Goal: Information Seeking & Learning: Find specific fact

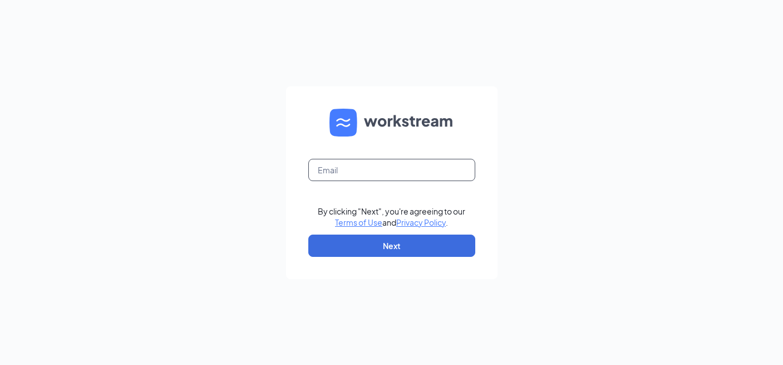
click at [396, 168] on input "text" at bounding box center [391, 170] width 167 height 22
type input "[PERSON_NAME][EMAIL_ADDRESS][DOMAIN_NAME]"
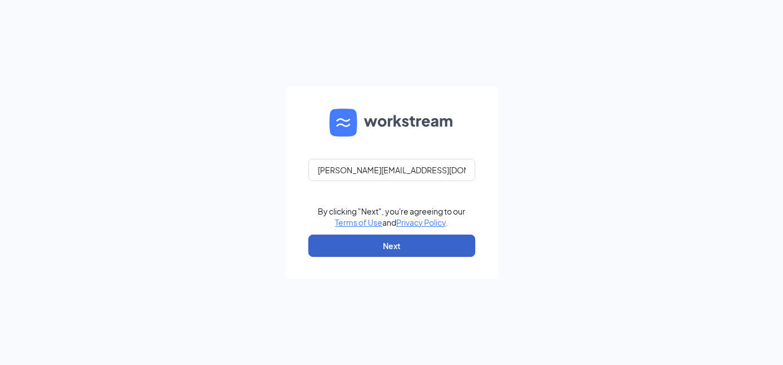
click at [372, 246] on button "Next" at bounding box center [391, 245] width 167 height 22
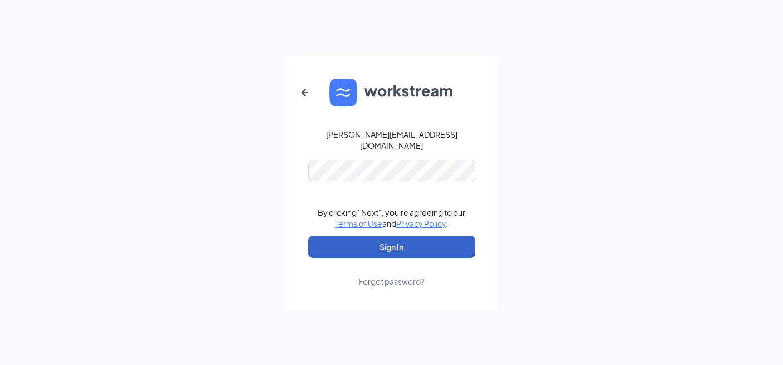
click at [355, 236] on button "Sign In" at bounding box center [391, 247] width 167 height 22
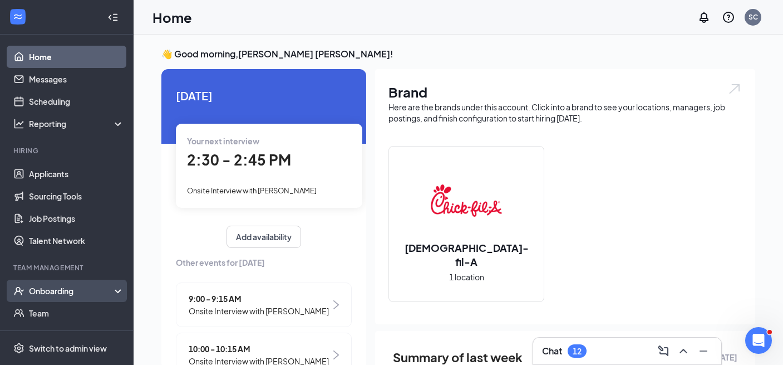
scroll to position [43, 0]
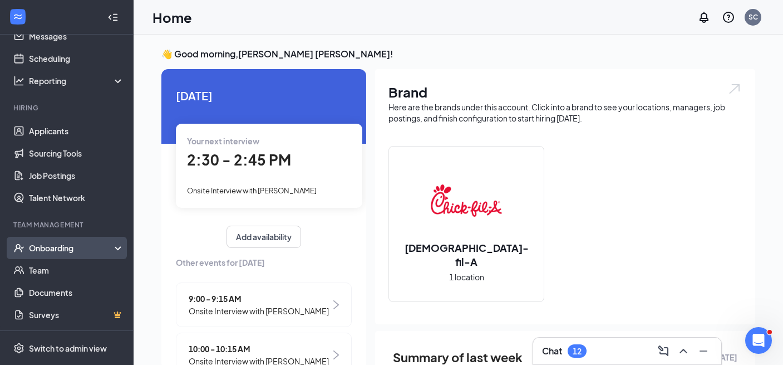
click at [57, 251] on div "Onboarding" at bounding box center [72, 247] width 86 height 11
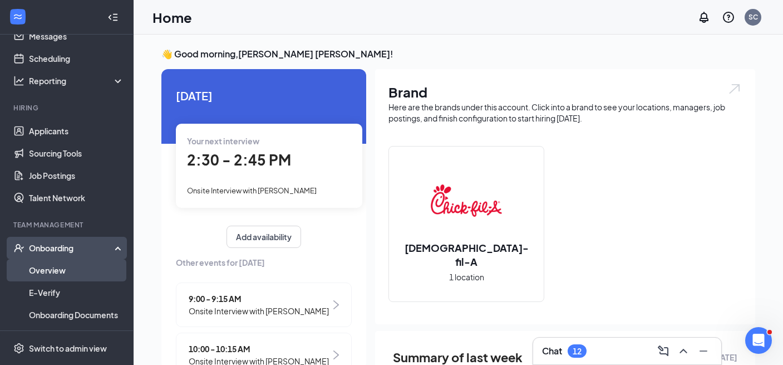
click at [55, 276] on link "Overview" at bounding box center [76, 270] width 95 height 22
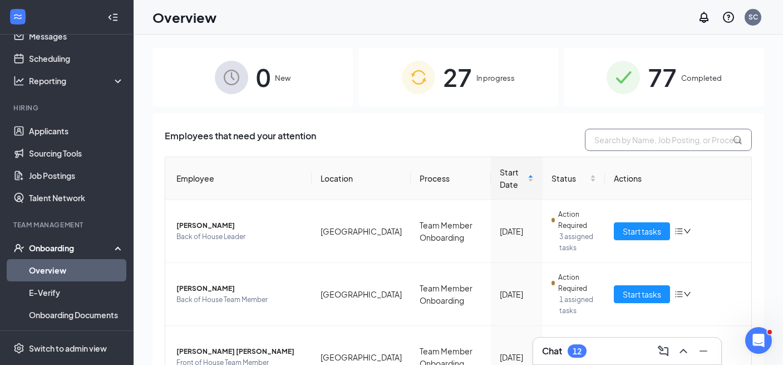
click at [638, 148] on input "text" at bounding box center [668, 140] width 167 height 22
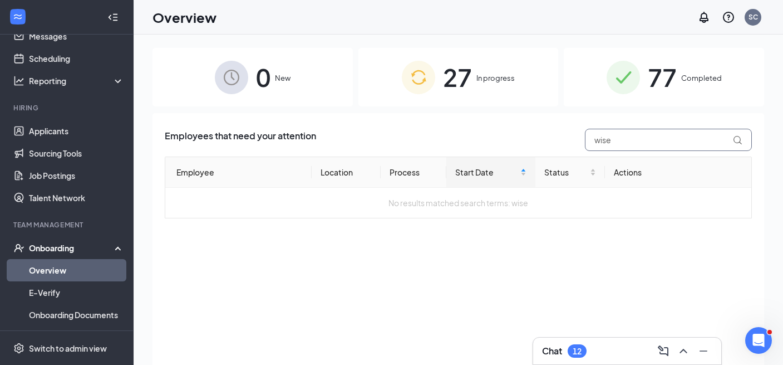
type input "wise"
click at [681, 92] on div "77 Completed" at bounding box center [664, 77] width 200 height 58
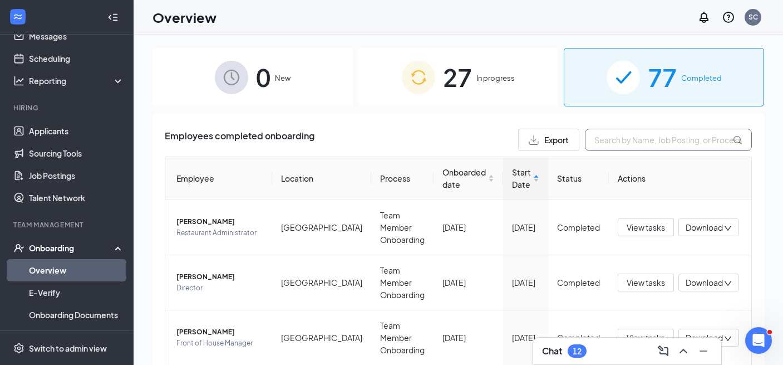
click at [635, 144] on input "text" at bounding box center [668, 140] width 167 height 22
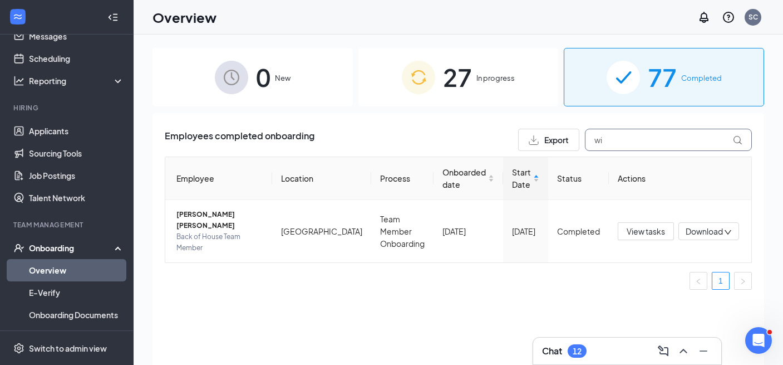
type input "w"
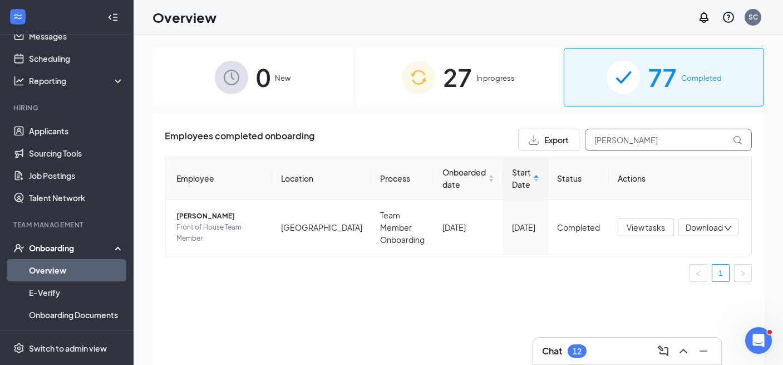
type input "[PERSON_NAME]"
click at [499, 53] on div "27 In progress" at bounding box center [459, 77] width 200 height 58
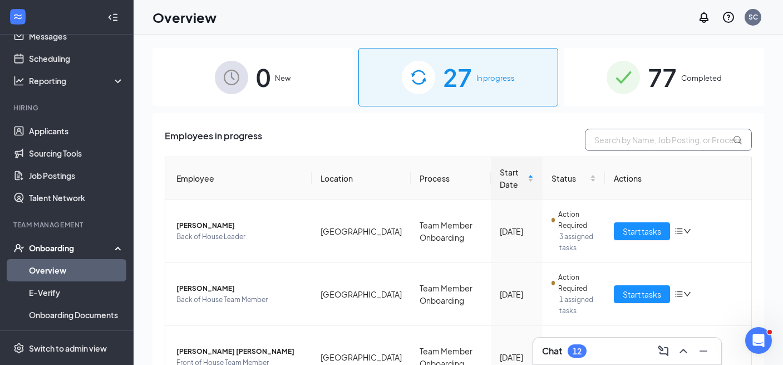
click at [701, 138] on input "text" at bounding box center [668, 140] width 167 height 22
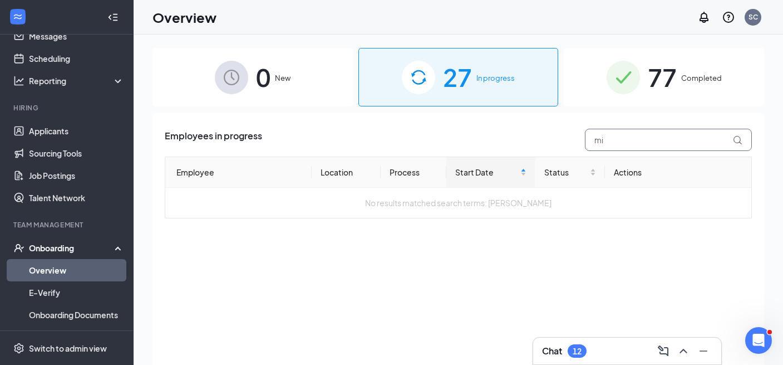
type input "m"
type input "w"
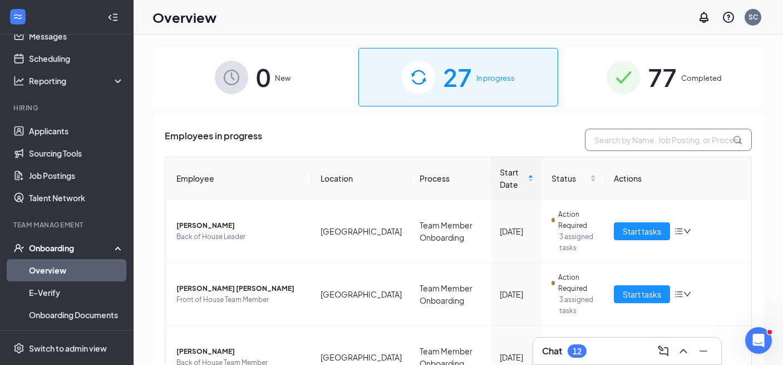
click at [661, 137] on input "text" at bounding box center [668, 140] width 167 height 22
click at [633, 89] on img at bounding box center [623, 77] width 33 height 33
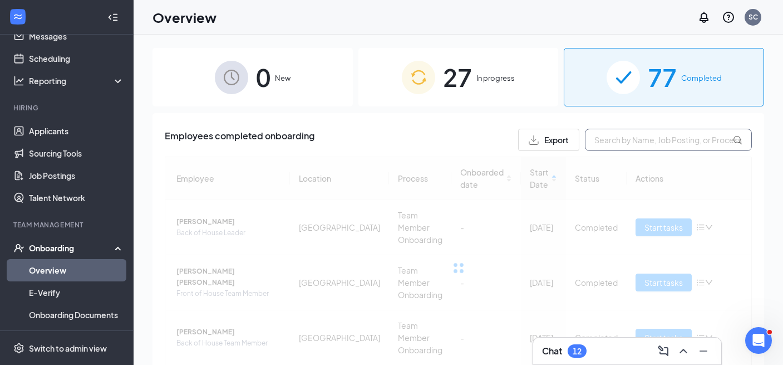
click at [633, 136] on input "text" at bounding box center [668, 140] width 167 height 22
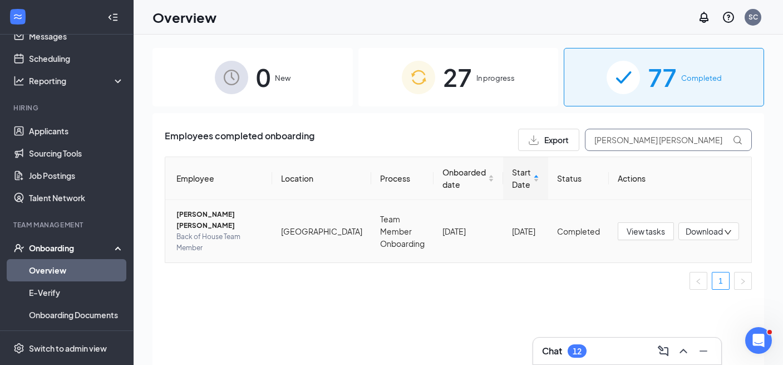
type input "[PERSON_NAME] [PERSON_NAME]"
click at [229, 218] on span "[PERSON_NAME] [PERSON_NAME]" at bounding box center [220, 220] width 87 height 22
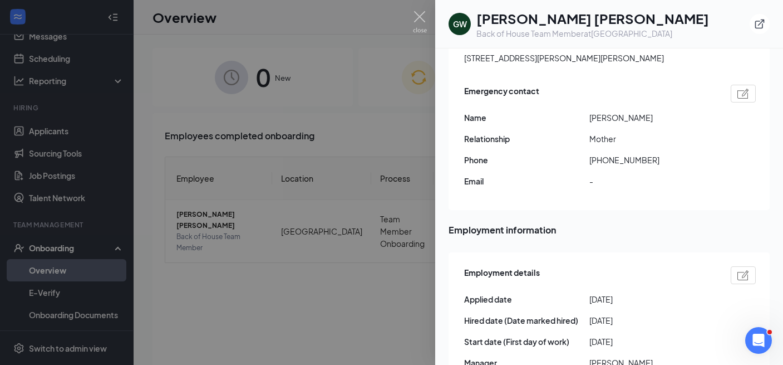
scroll to position [239, 0]
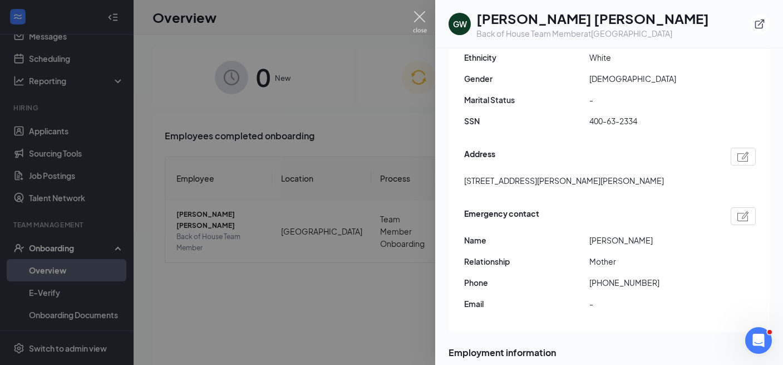
click at [422, 19] on img at bounding box center [420, 22] width 14 height 22
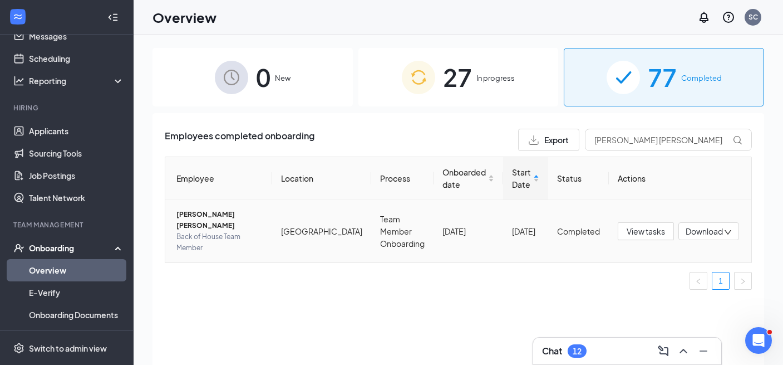
click at [506, 226] on td "[DATE]" at bounding box center [525, 231] width 45 height 62
click at [207, 213] on td "[PERSON_NAME] [PERSON_NAME] Back of House Team Member" at bounding box center [218, 231] width 107 height 62
click at [208, 218] on span "[PERSON_NAME] [PERSON_NAME]" at bounding box center [220, 220] width 87 height 22
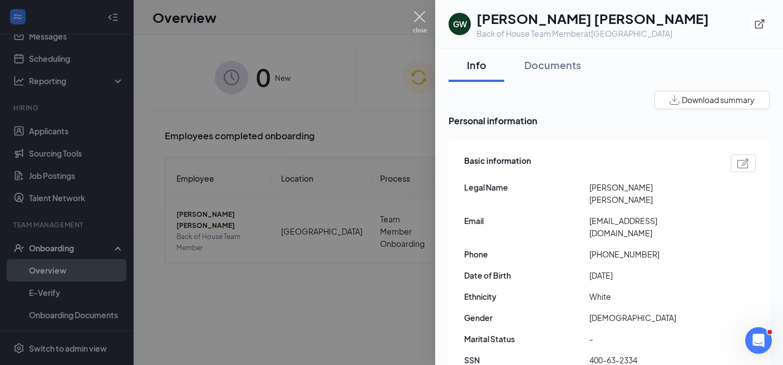
click at [420, 14] on img at bounding box center [420, 22] width 14 height 22
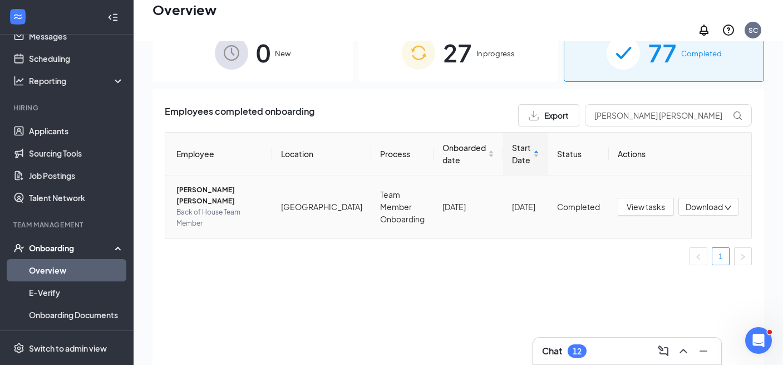
scroll to position [32, 0]
click at [218, 189] on span "[PERSON_NAME] [PERSON_NAME]" at bounding box center [220, 194] width 87 height 22
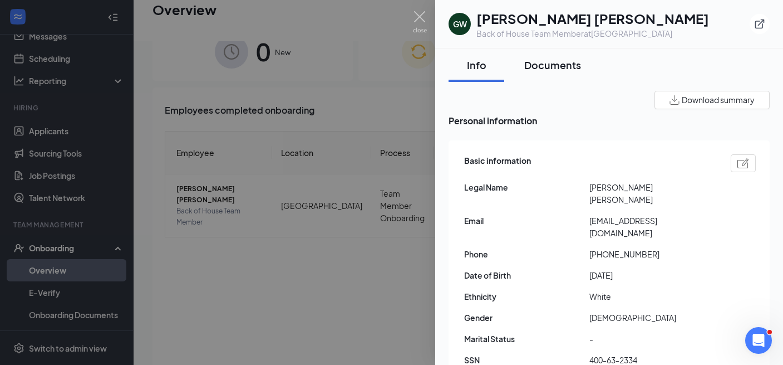
click at [587, 61] on button "Documents" at bounding box center [552, 64] width 79 height 33
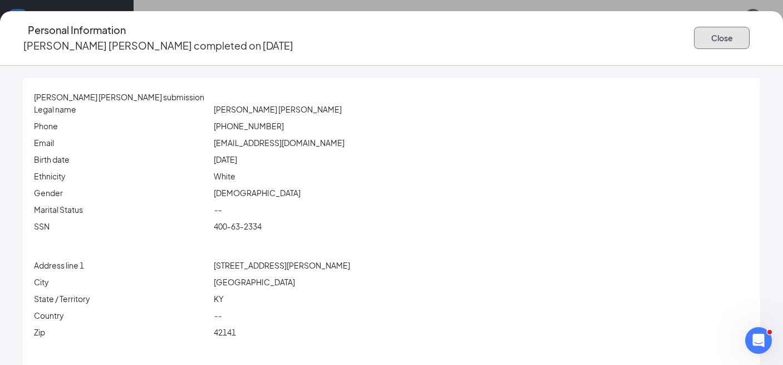
click at [694, 35] on button "Close" at bounding box center [722, 38] width 56 height 22
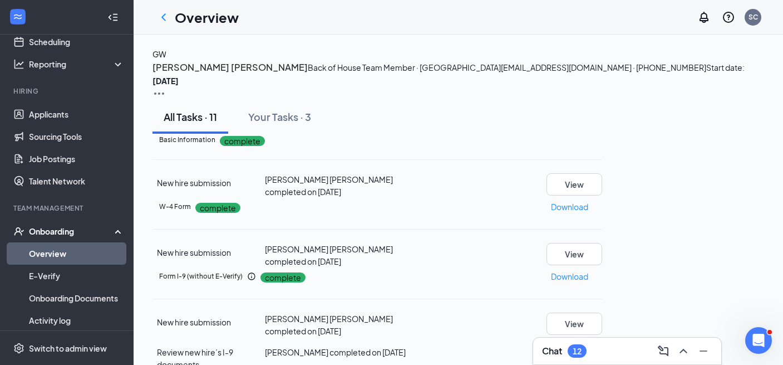
scroll to position [66, 0]
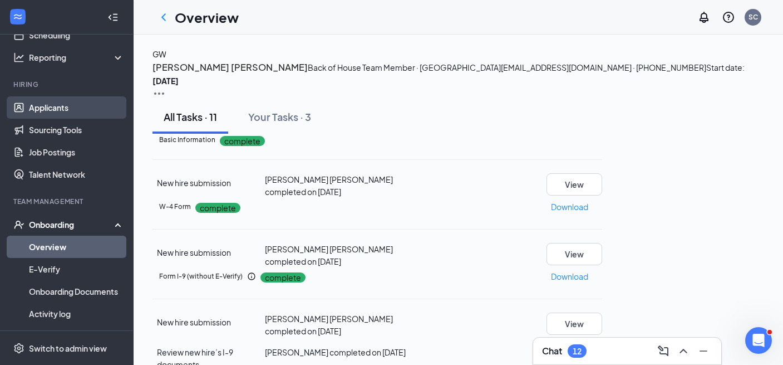
click at [53, 103] on link "Applicants" at bounding box center [76, 107] width 95 height 22
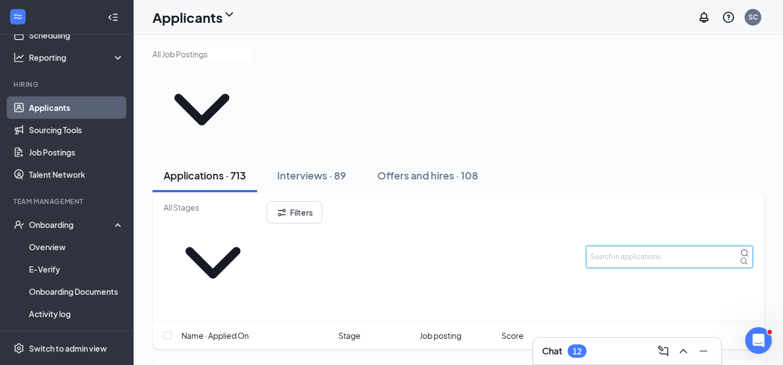
click at [659, 246] on input "text" at bounding box center [669, 257] width 167 height 22
click at [467, 168] on div "Offers and hires · 108" at bounding box center [428, 175] width 101 height 14
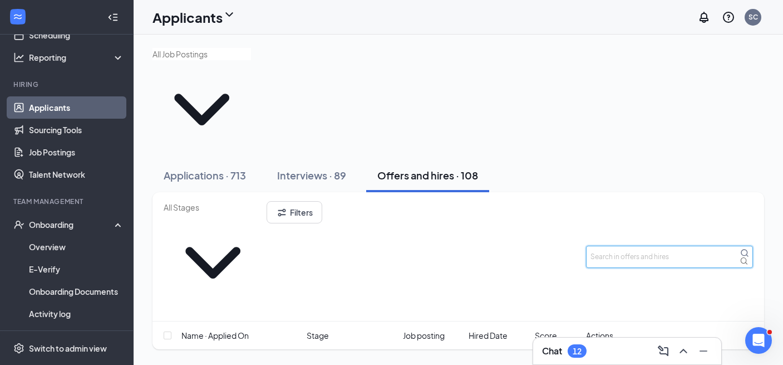
click at [658, 246] on input "text" at bounding box center [669, 257] width 167 height 22
type input "wise"
click at [336, 168] on div "Interviews · 89" at bounding box center [311, 175] width 69 height 14
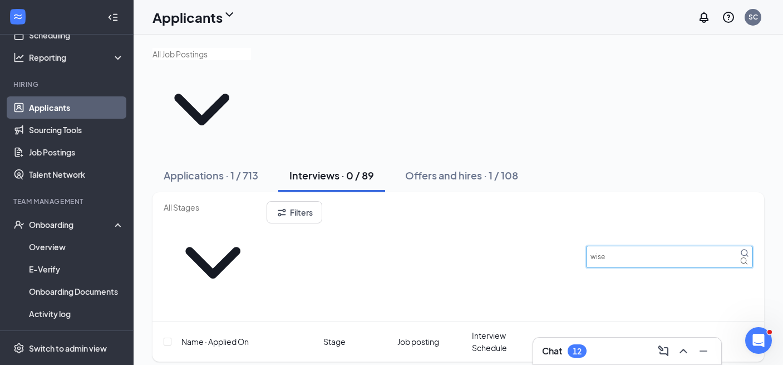
click at [626, 246] on input "wise" at bounding box center [669, 257] width 167 height 22
type input "w"
type input "i"
type input "w"
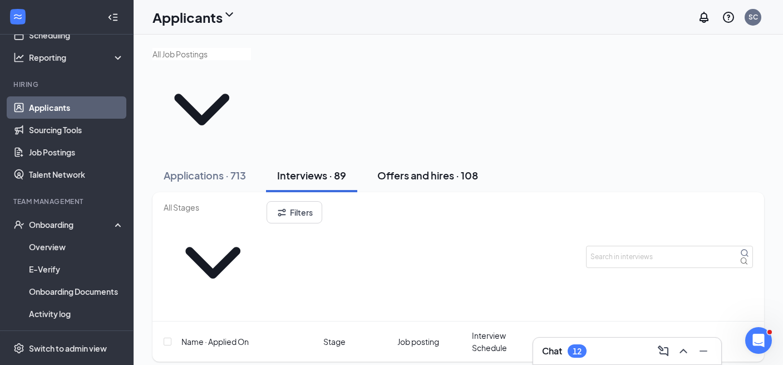
click at [487, 159] on button "Offers and hires · 108" at bounding box center [427, 175] width 123 height 33
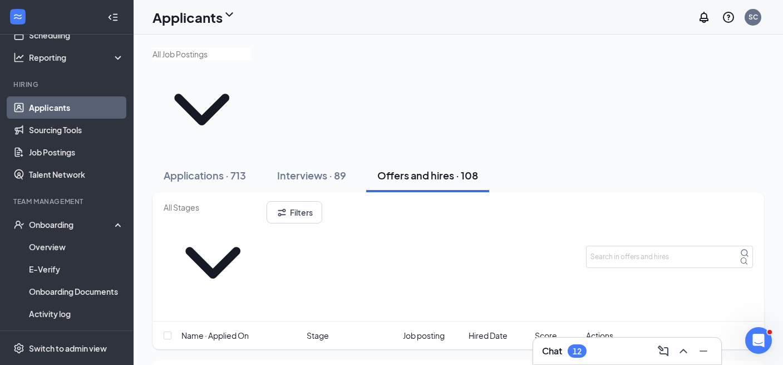
click at [487, 159] on button "Offers and hires · 108" at bounding box center [427, 175] width 123 height 33
click at [644, 192] on div "Filters" at bounding box center [459, 256] width 612 height 129
click at [637, 246] on input "text" at bounding box center [669, 257] width 167 height 22
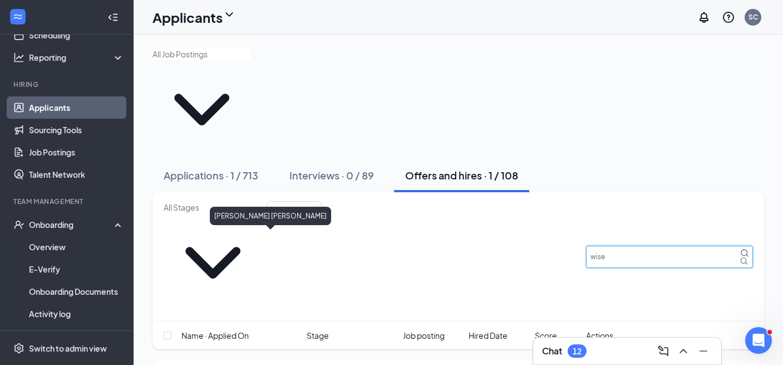
type input "wise"
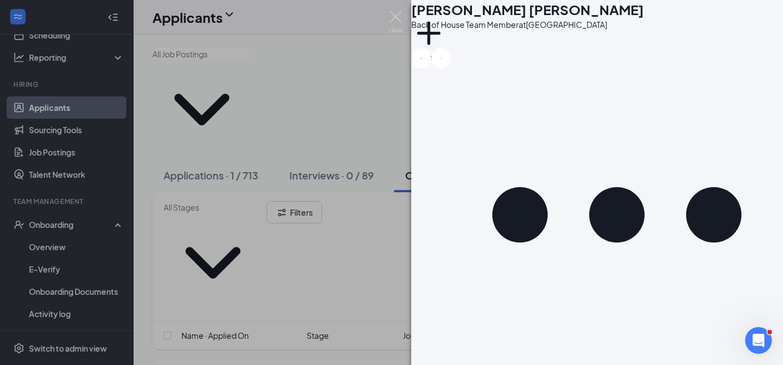
scroll to position [747, 0]
